Goal: Task Accomplishment & Management: Use online tool/utility

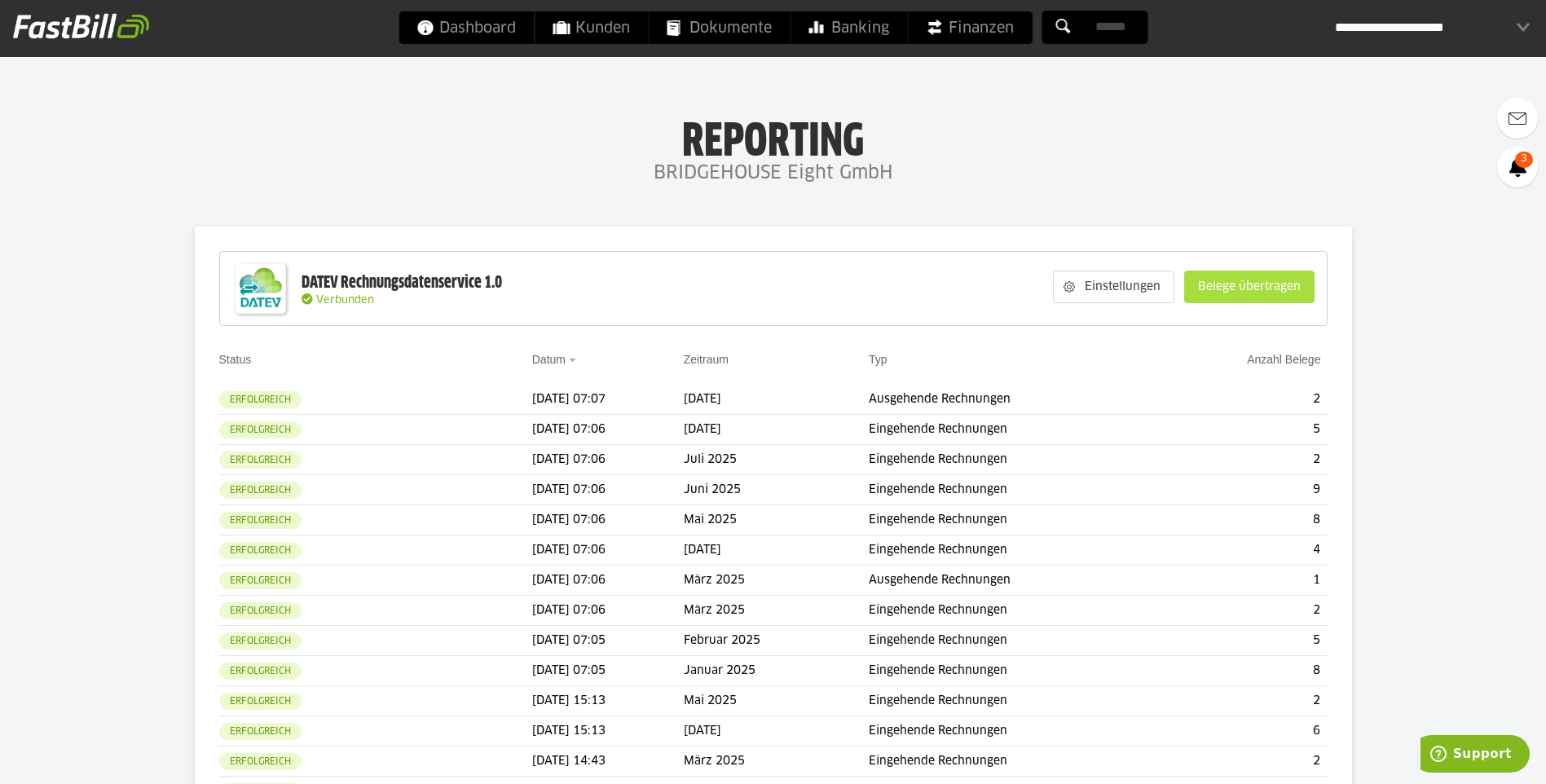
click at [1245, 294] on slot "Belege übertragen" at bounding box center [1249, 286] width 129 height 31
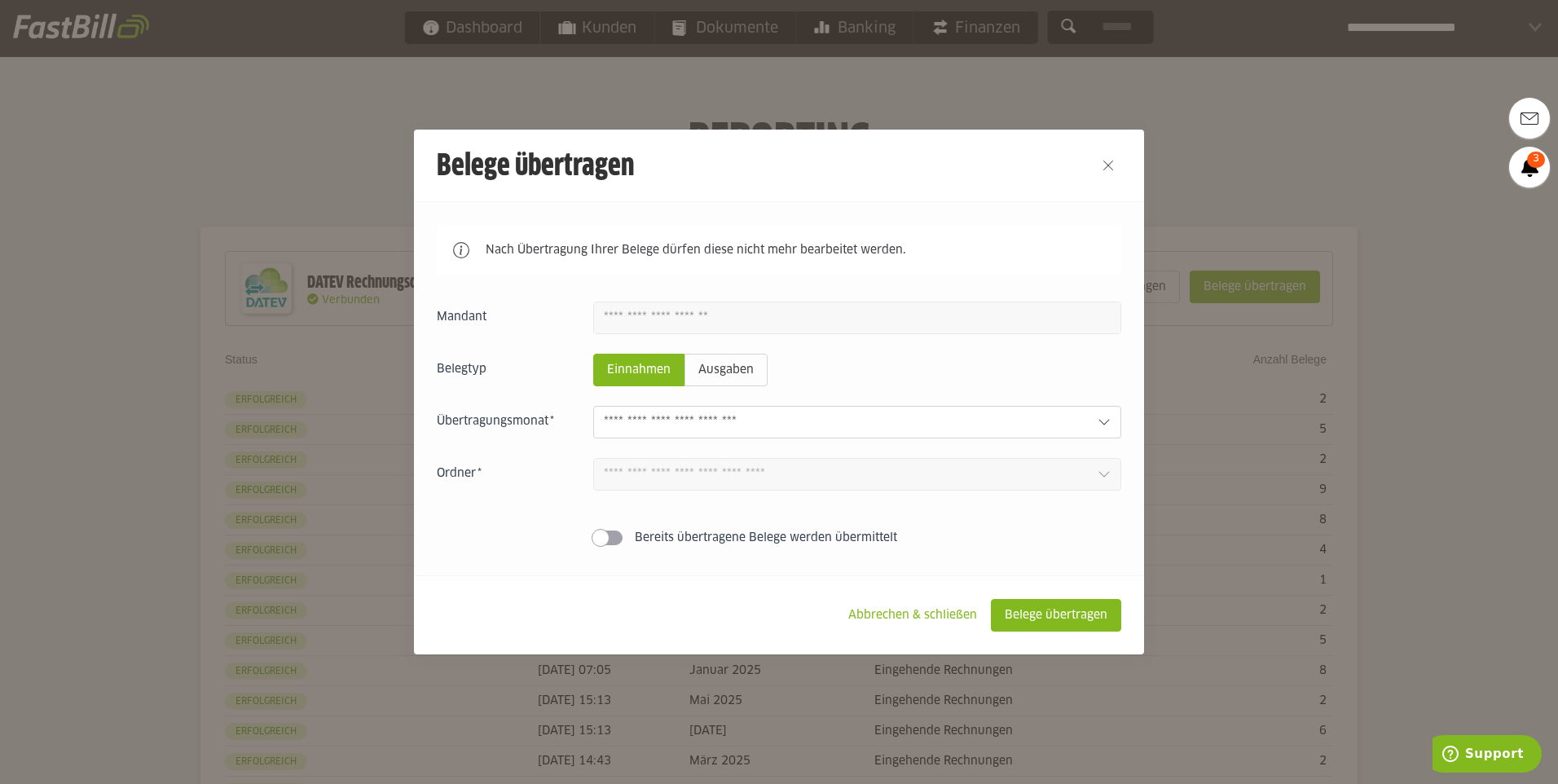
drag, startPoint x: 1105, startPoint y: 378, endPoint x: 1093, endPoint y: 384, distance: 13.4
click at [1093, 384] on fieldset "Belegtyp Einnahmen Ausgaben" at bounding box center [779, 369] width 684 height 33
click at [1061, 413] on div at bounding box center [857, 421] width 528 height 33
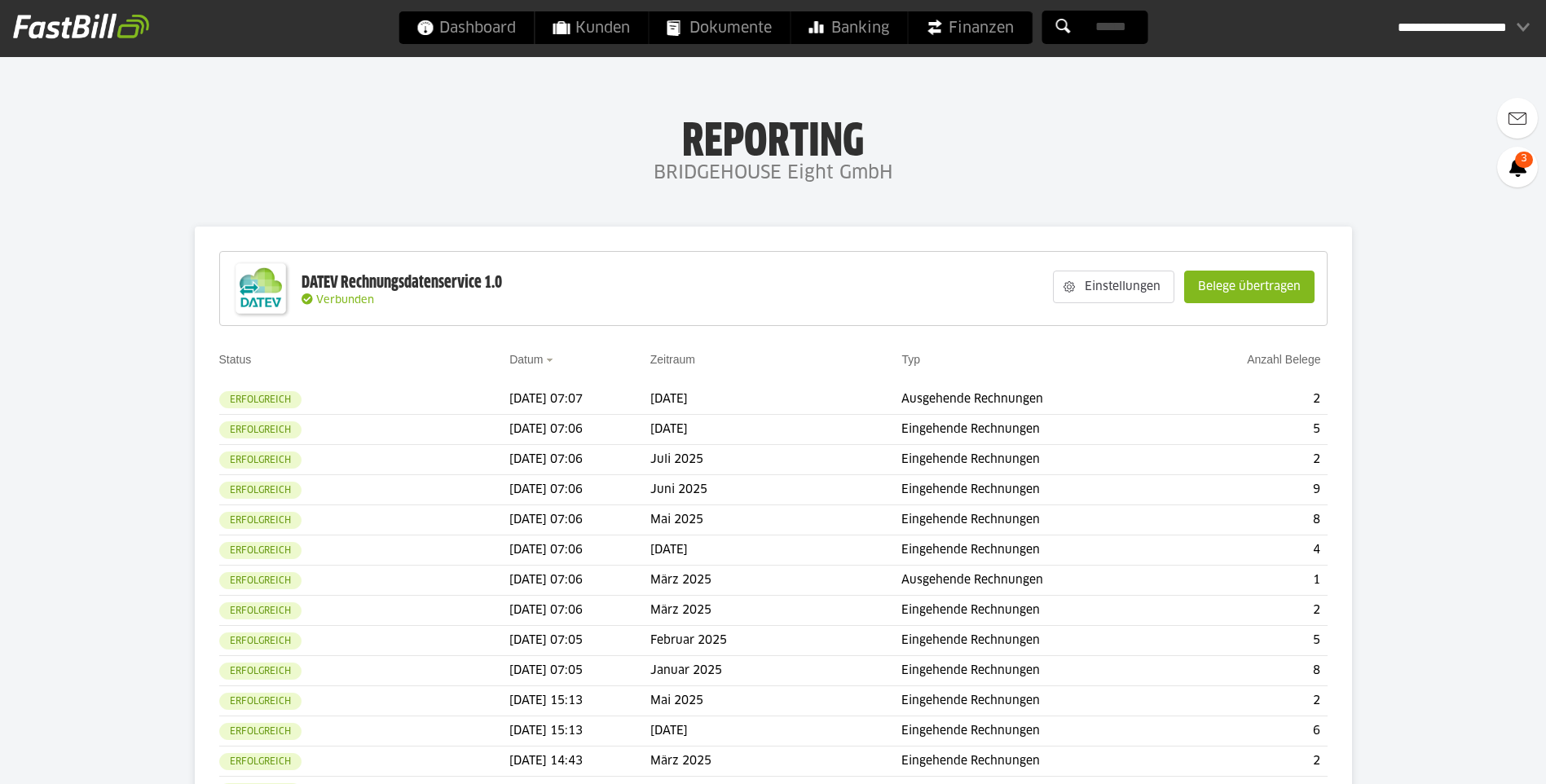
click at [1251, 291] on slot "Belege übertragen" at bounding box center [1249, 286] width 129 height 31
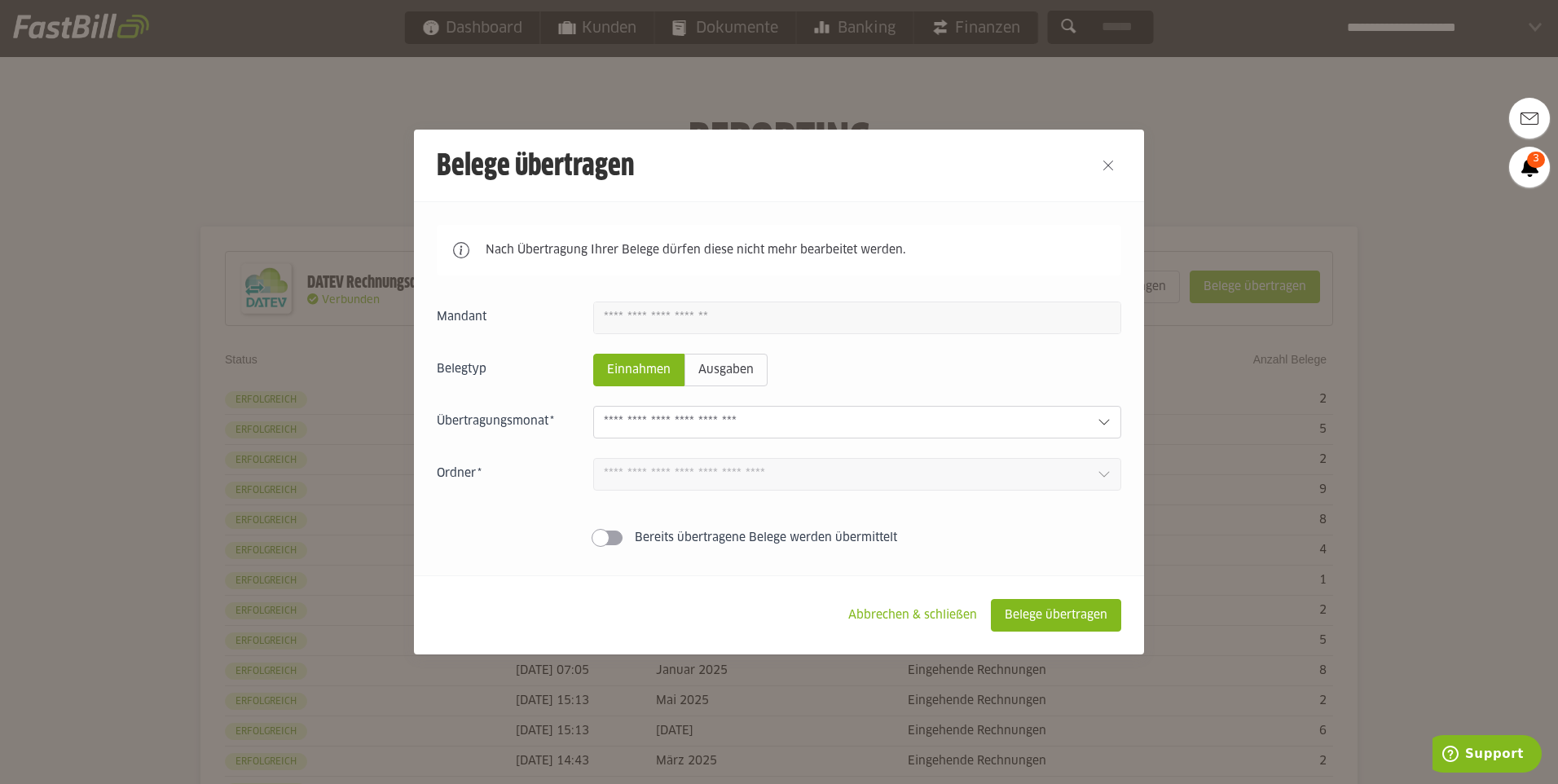
click at [1000, 443] on div "Einnahmen Ausgaben August 2025 1 Einnahmen 0 Ausgaben Juli 2025 0 Einnahmen 0 A…" at bounding box center [779, 426] width 684 height 251
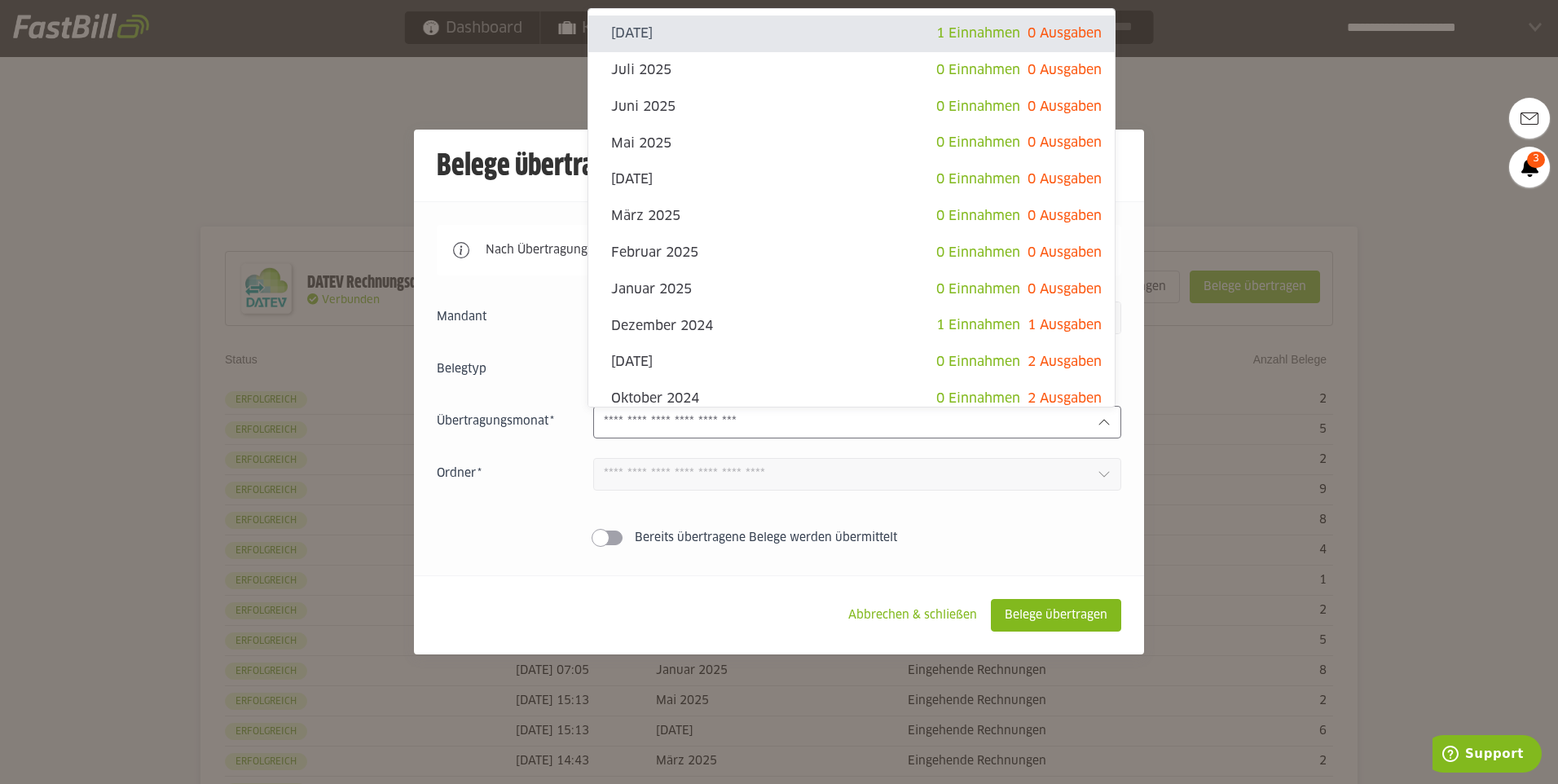
click at [994, 428] on input "text" at bounding box center [844, 421] width 481 height 18
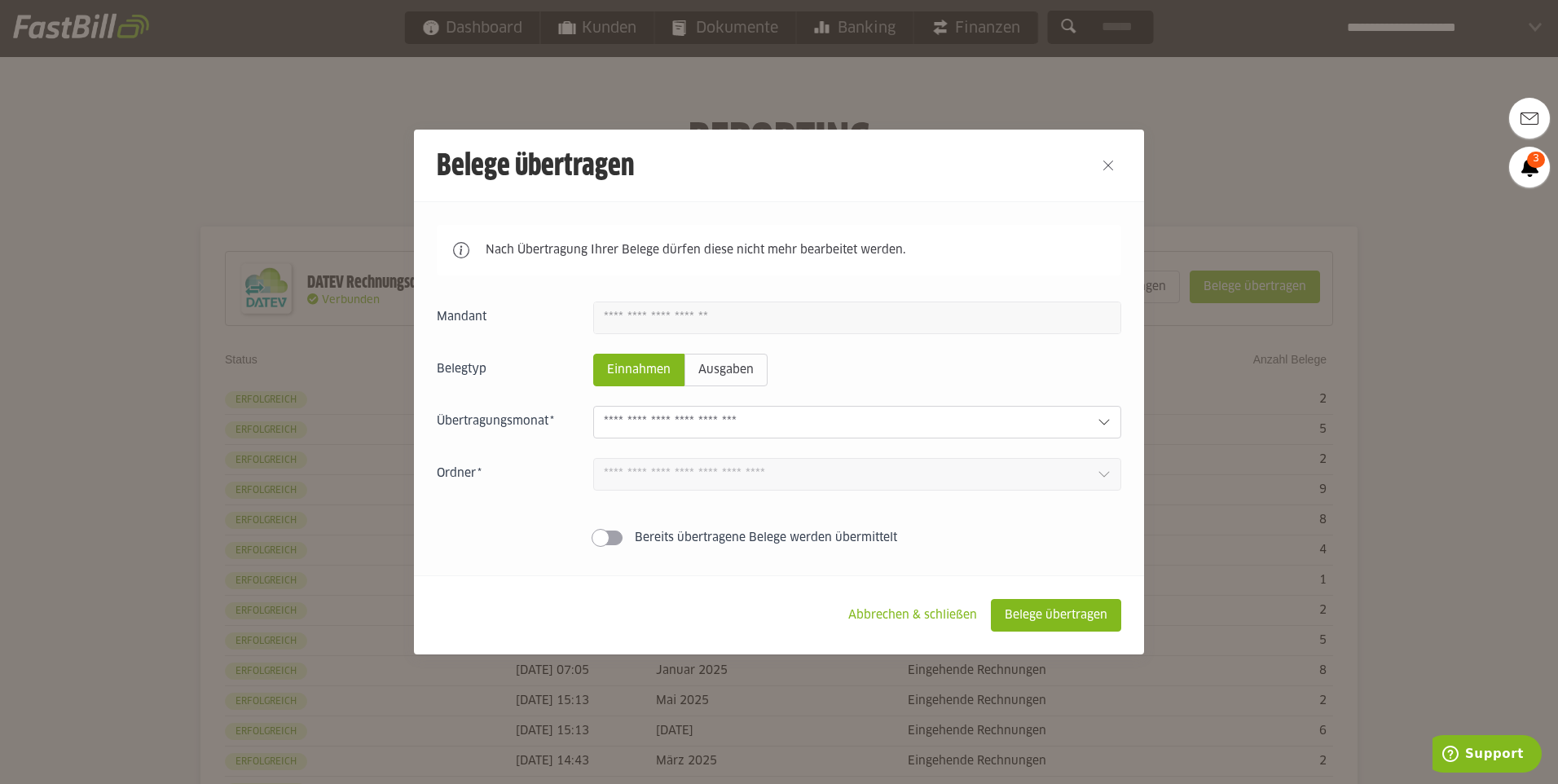
click at [1259, 132] on div at bounding box center [779, 392] width 1558 height 784
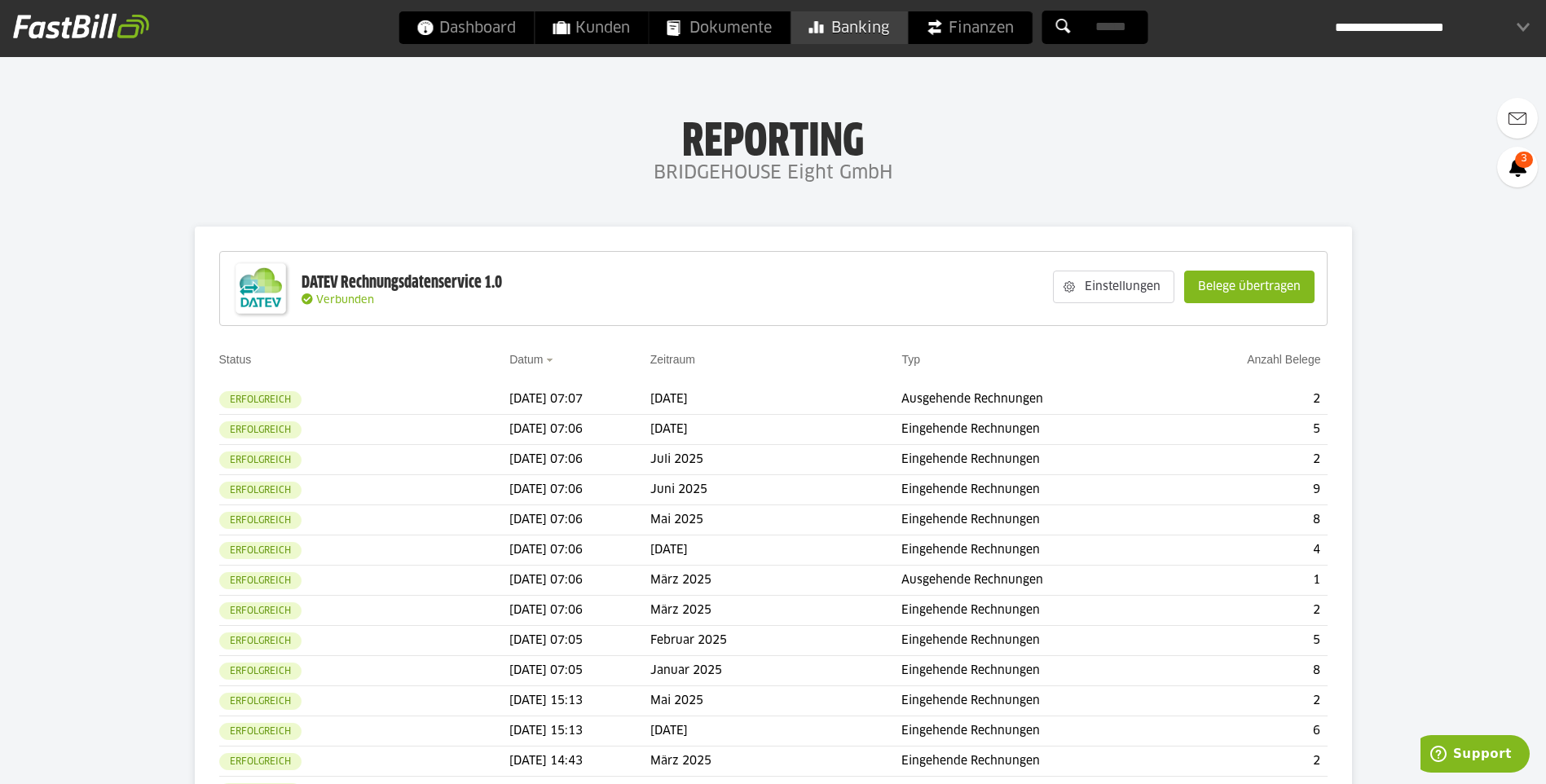
click at [878, 28] on span "Banking" at bounding box center [849, 28] width 81 height 33
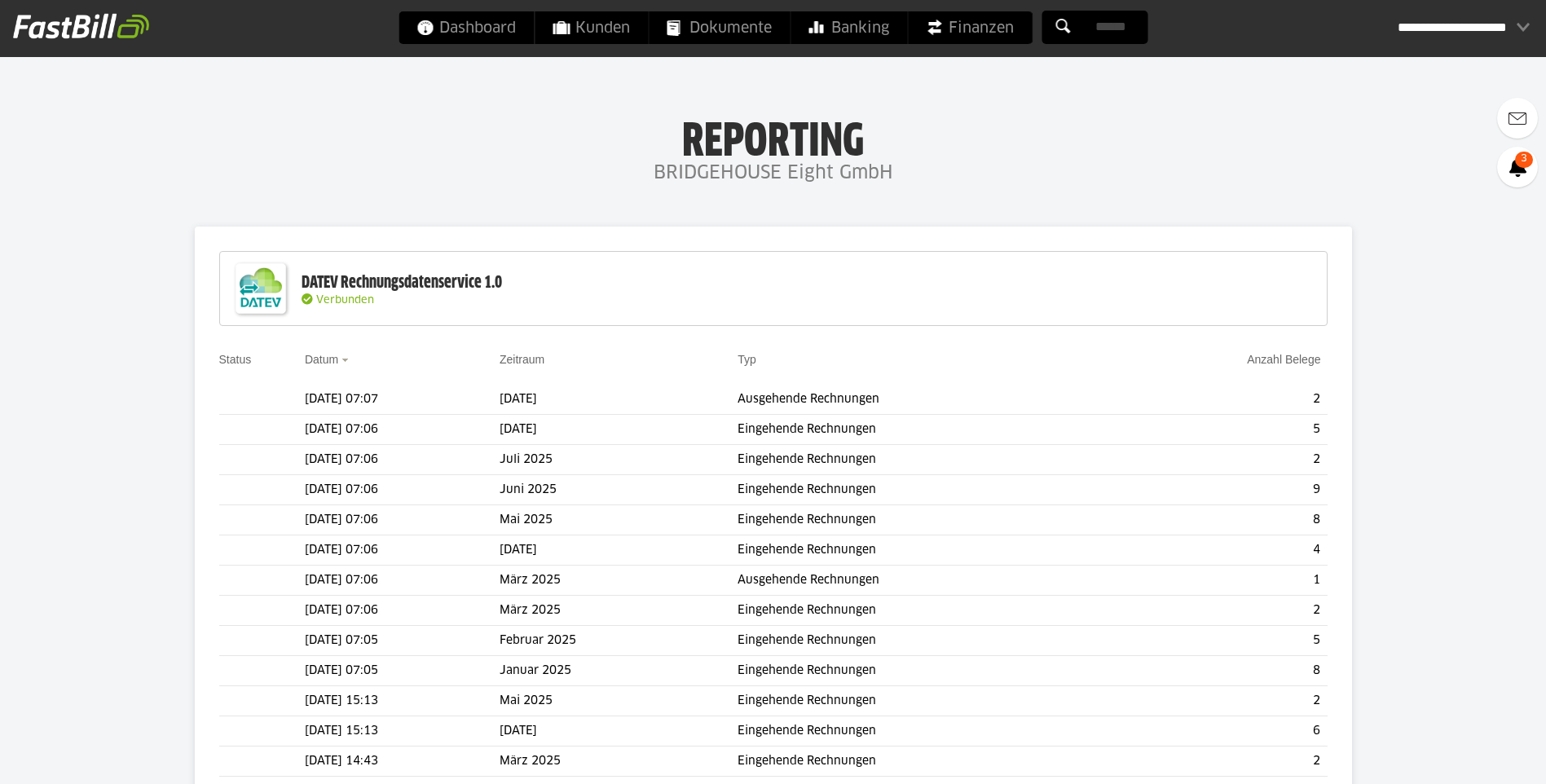
click at [0, 0] on slot "Belege übertragen" at bounding box center [0, 0] width 0 height 0
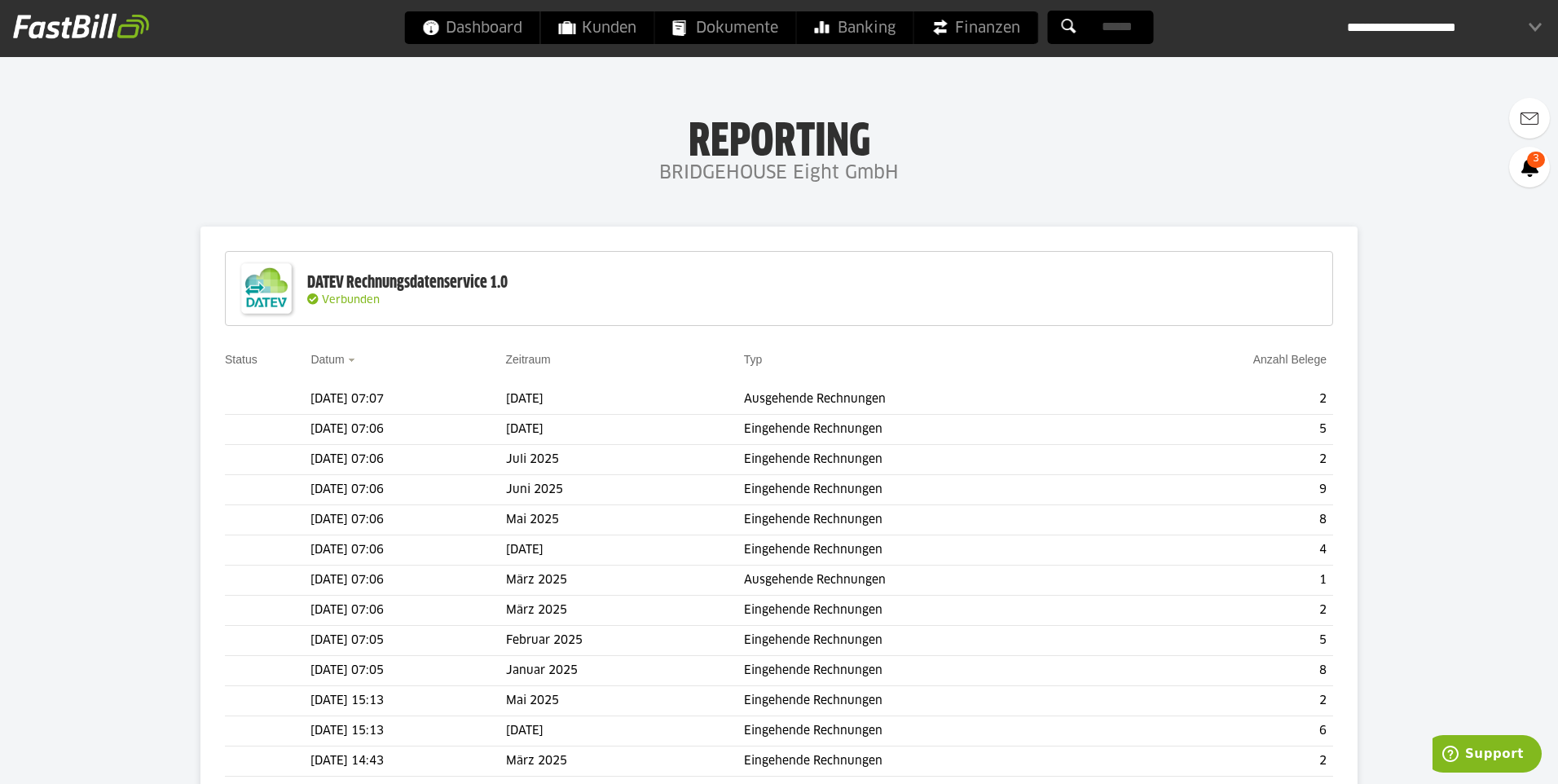
click at [0, 0] on input "text" at bounding box center [0, 0] width 0 height 0
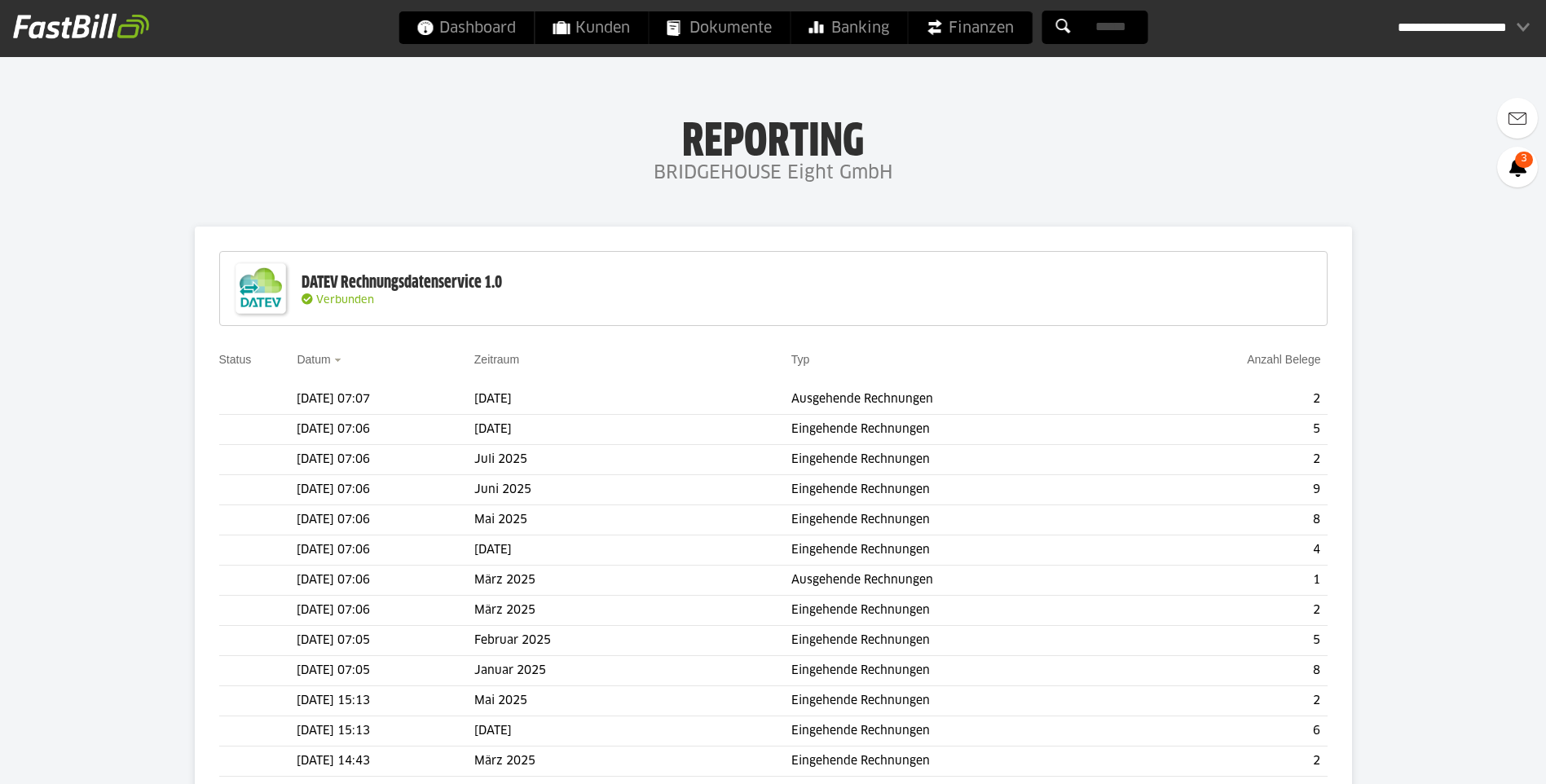
click at [0, 0] on slot "Belege übertragen" at bounding box center [0, 0] width 0 height 0
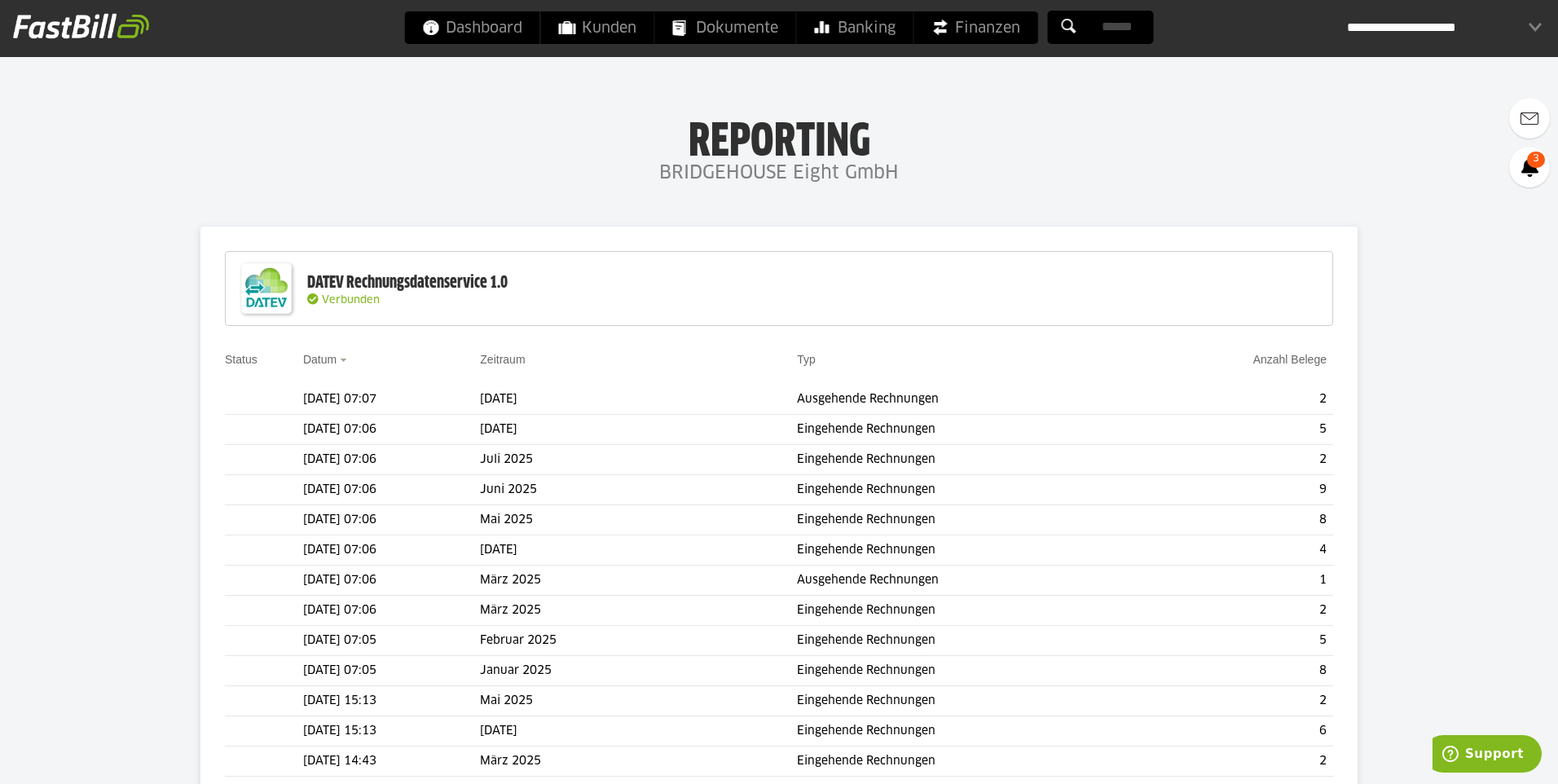
click at [0, 0] on div at bounding box center [0, 0] width 0 height 0
